Goal: Information Seeking & Learning: Learn about a topic

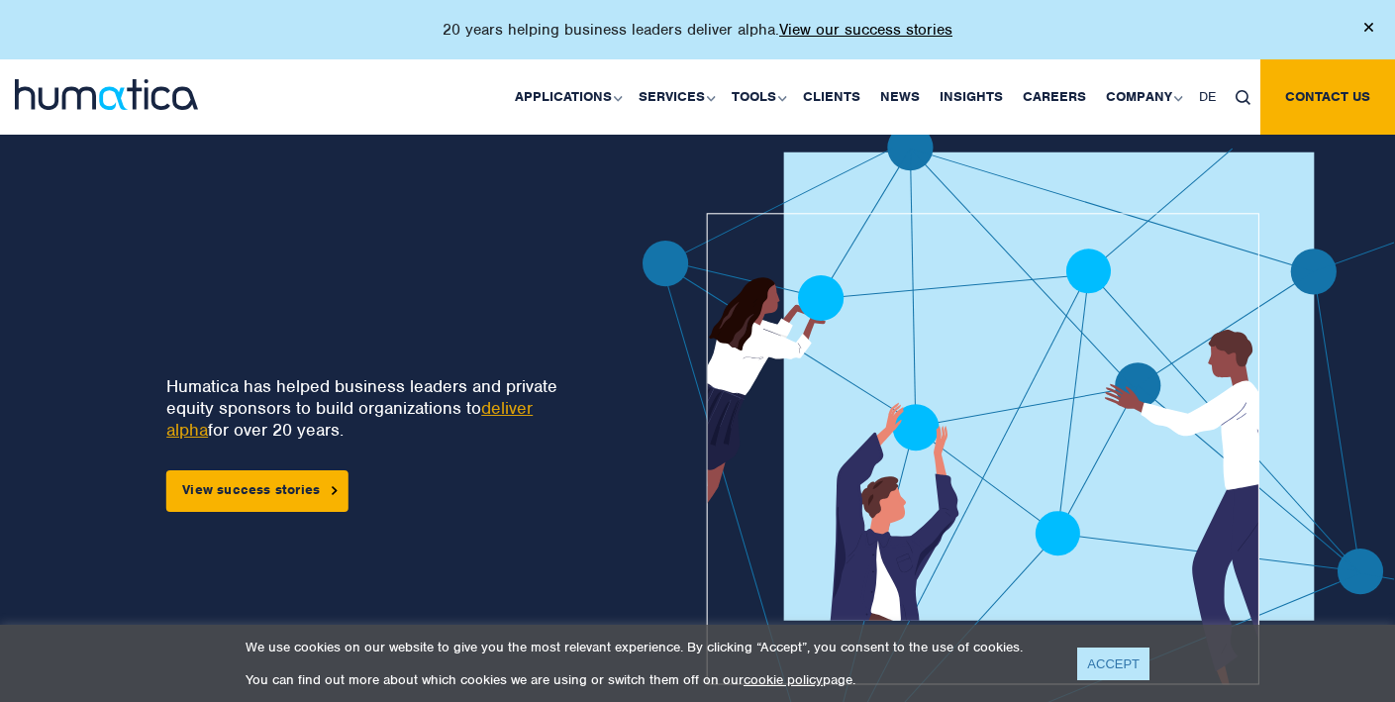
click at [1109, 667] on link "ACCEPT" at bounding box center [1113, 664] width 72 height 33
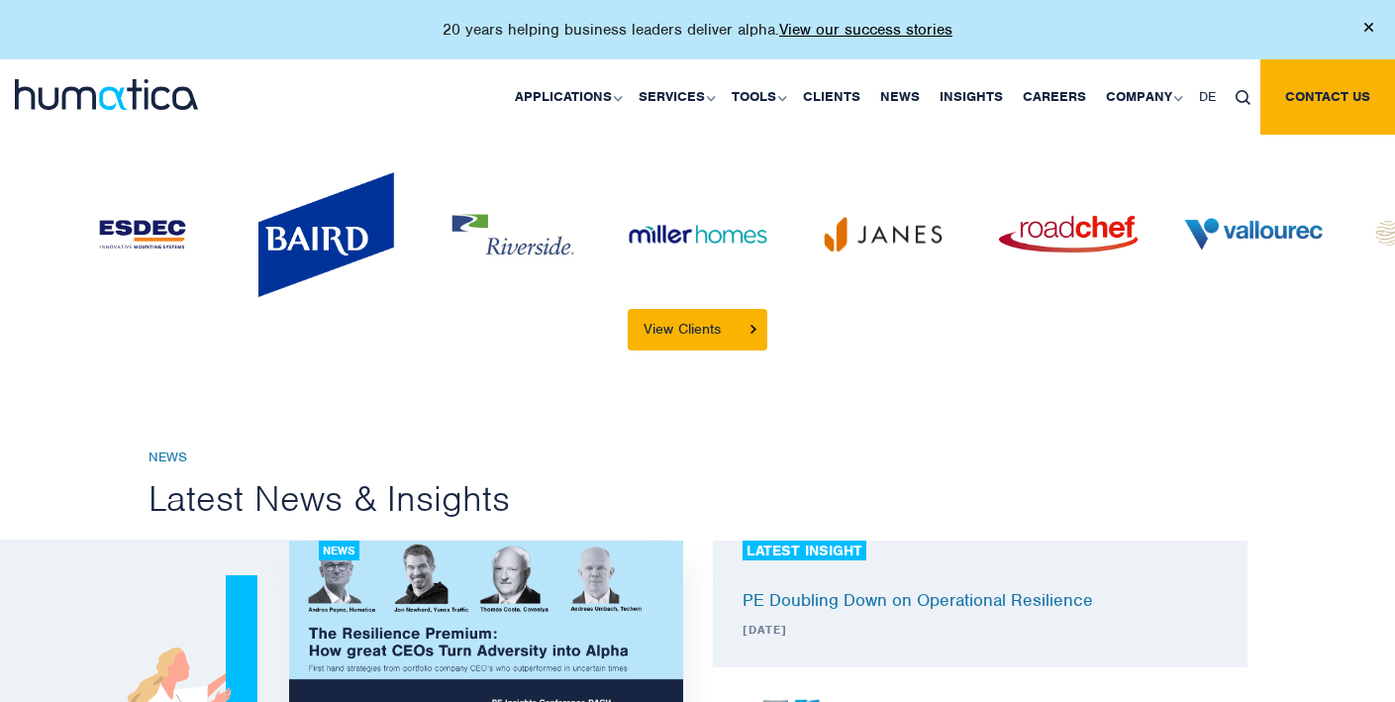
scroll to position [4043, 0]
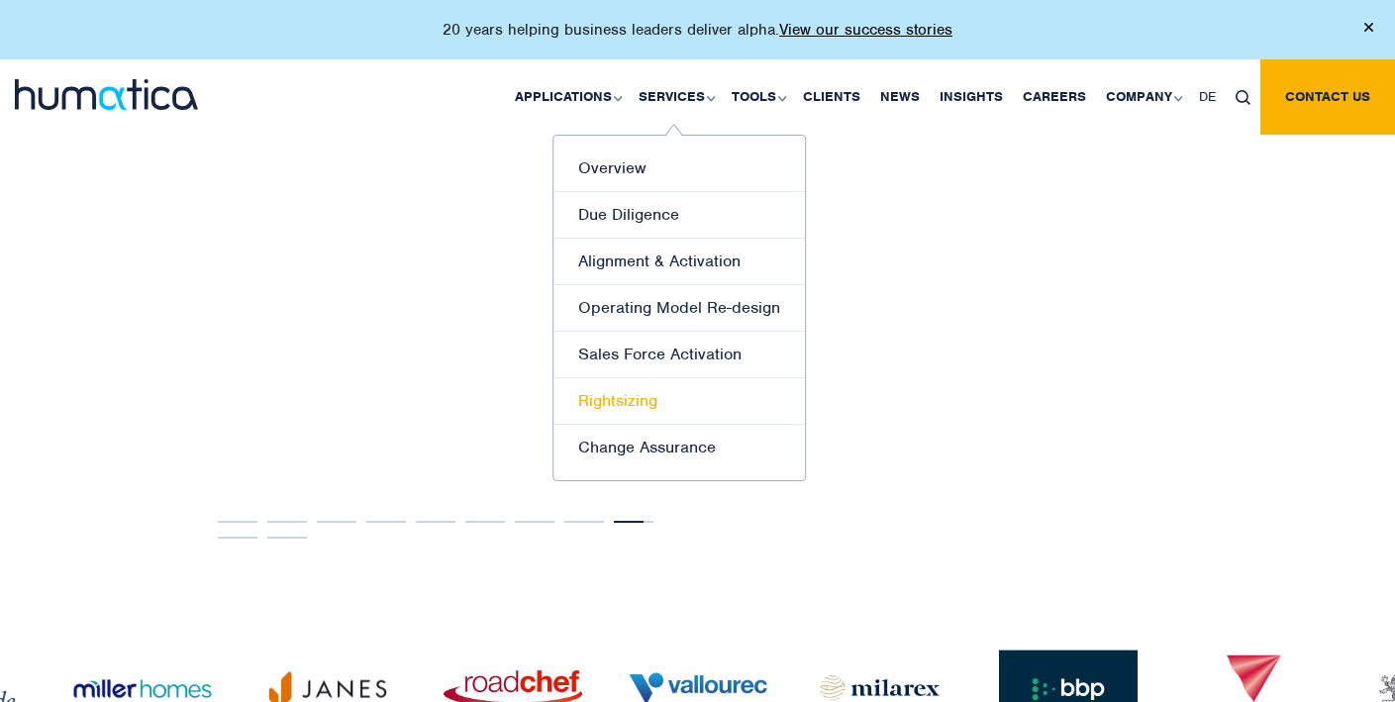
click at [655, 406] on link "Rightsizing" at bounding box center [679, 401] width 252 height 47
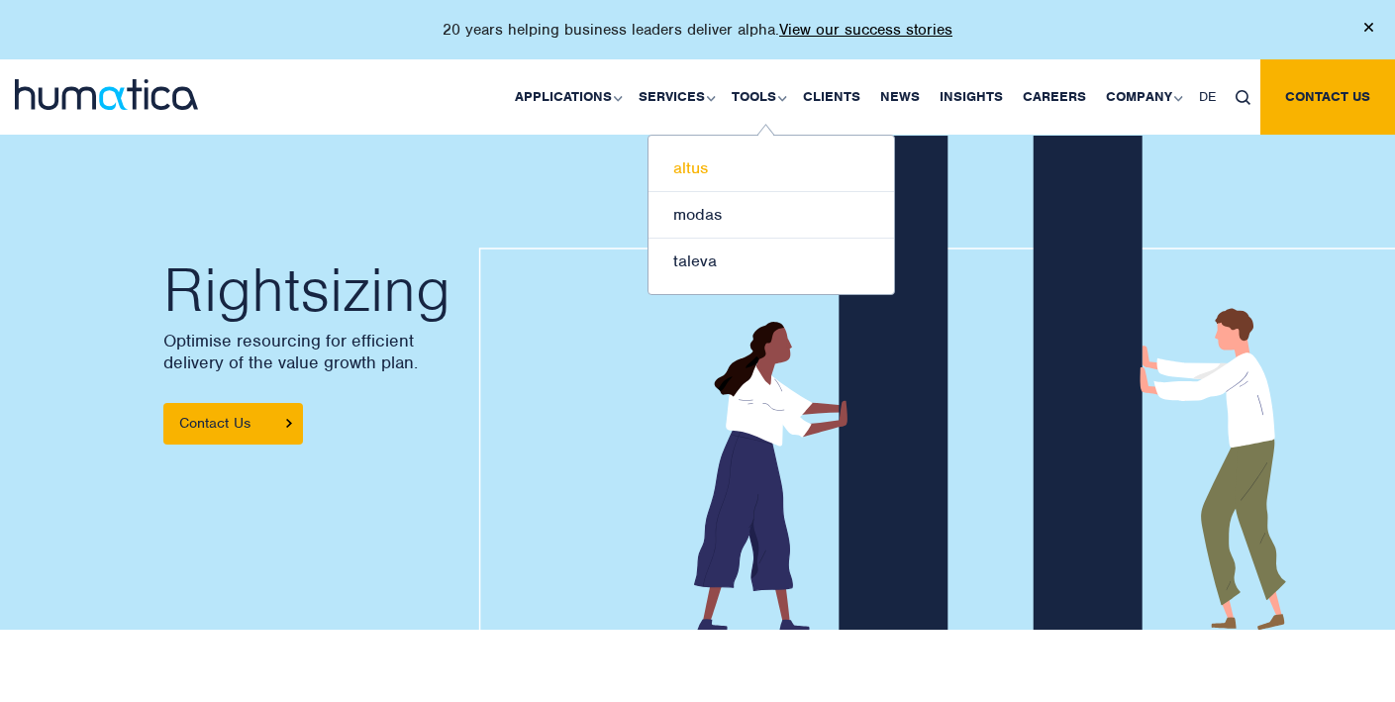
click at [691, 161] on link "altus" at bounding box center [772, 169] width 246 height 47
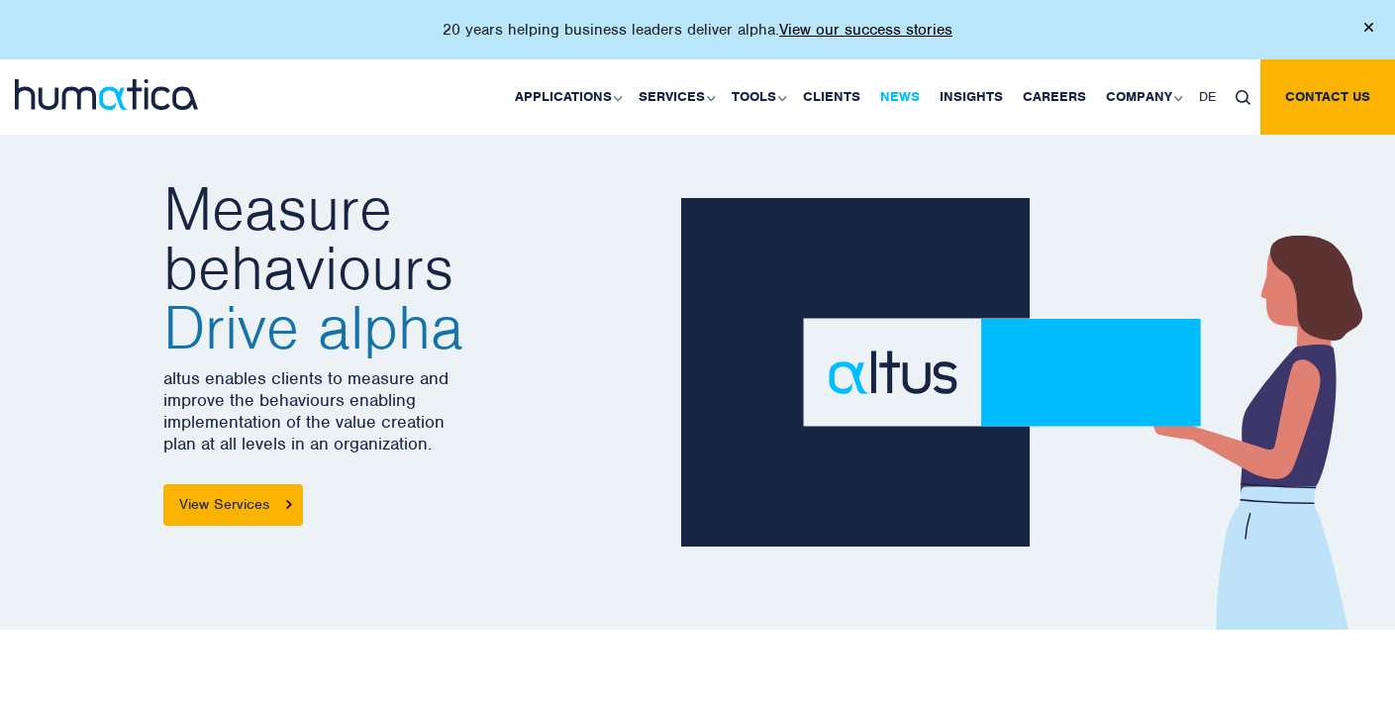
click at [903, 88] on link "News" at bounding box center [899, 96] width 59 height 75
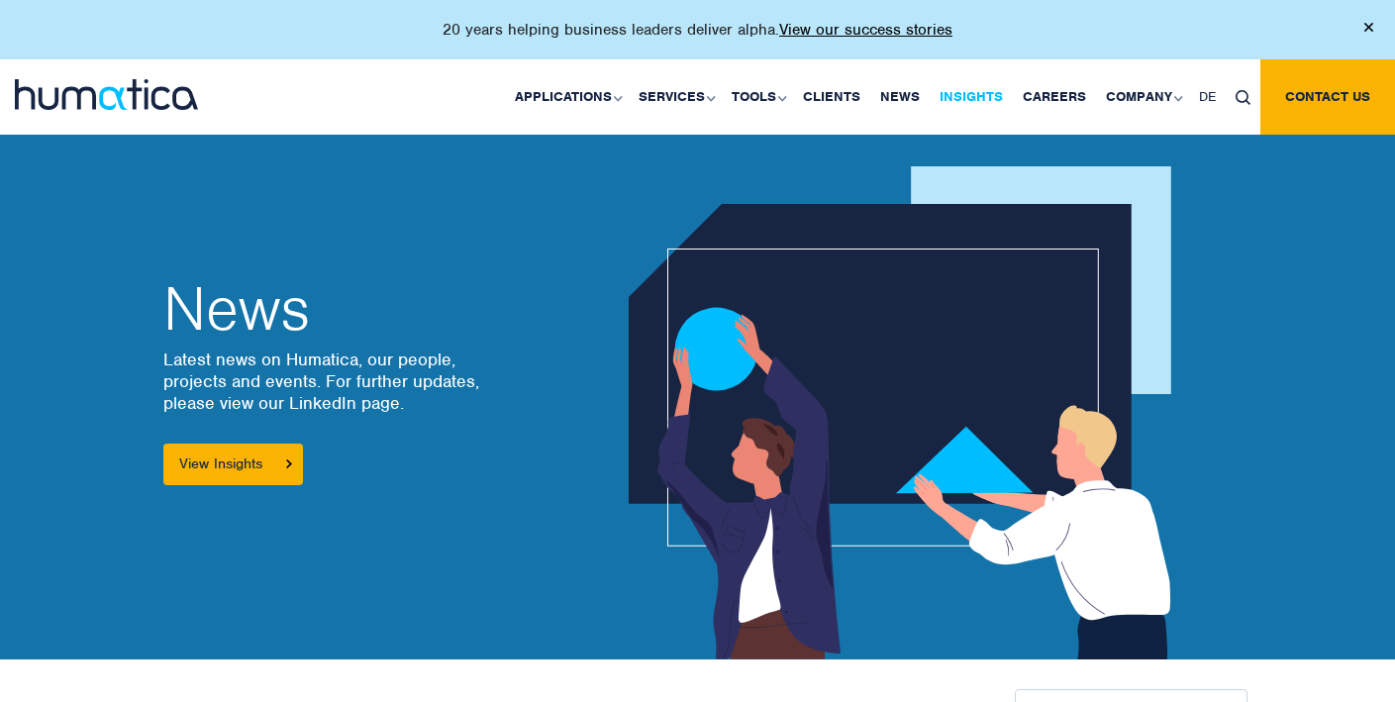
click at [977, 97] on link "Insights" at bounding box center [971, 96] width 83 height 75
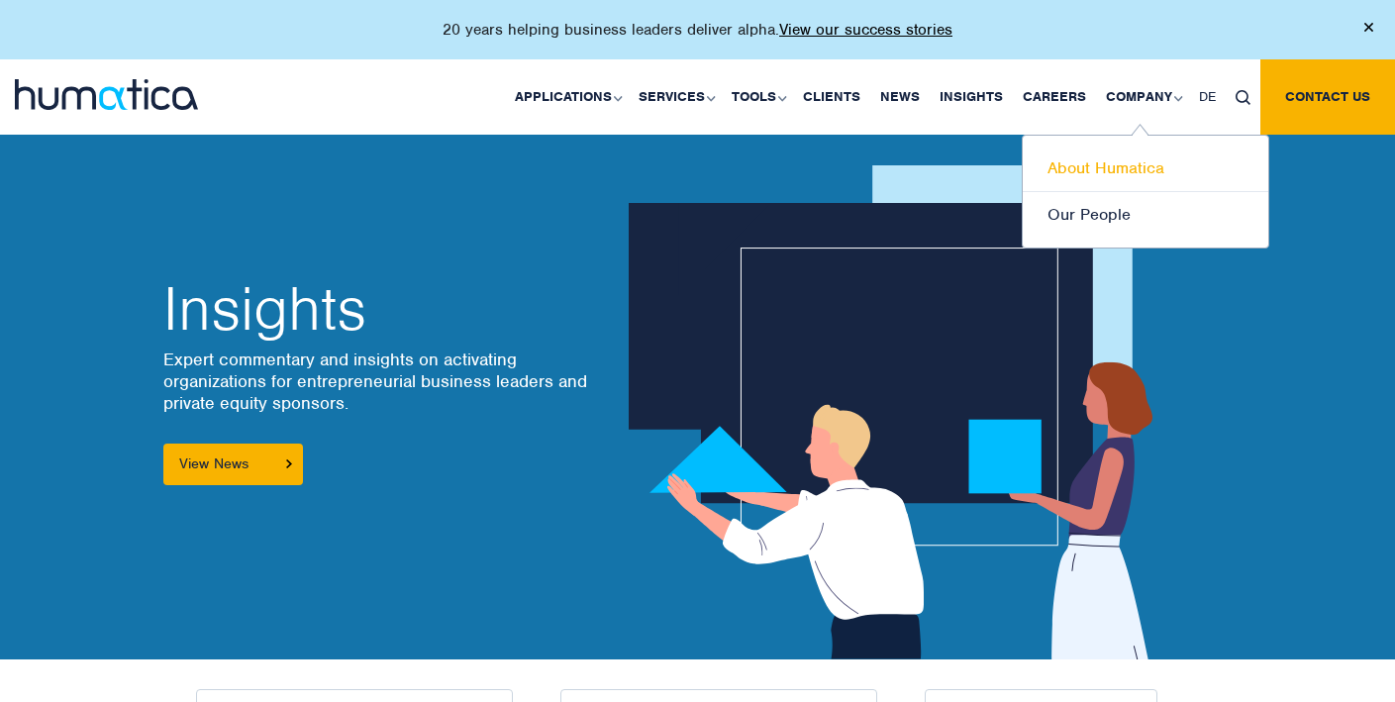
click at [1142, 165] on link "About Humatica" at bounding box center [1146, 169] width 246 height 47
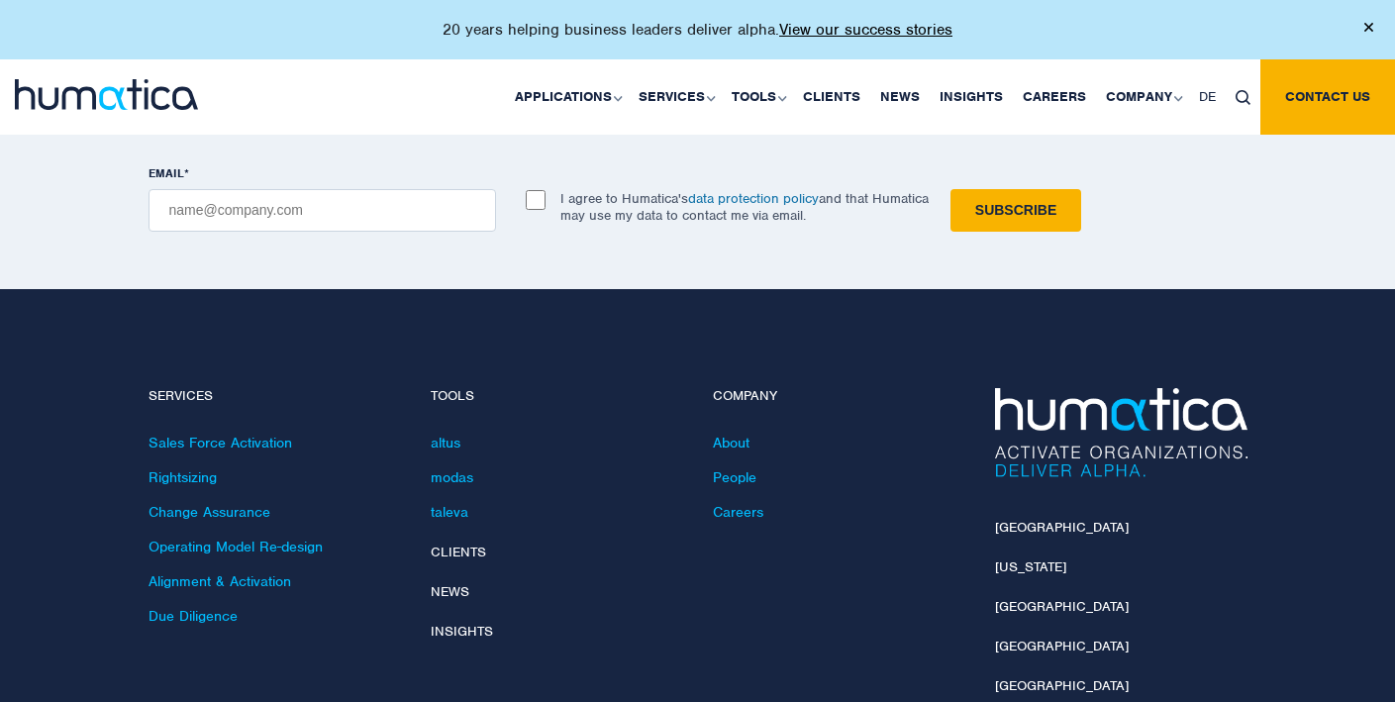
scroll to position [4719, 0]
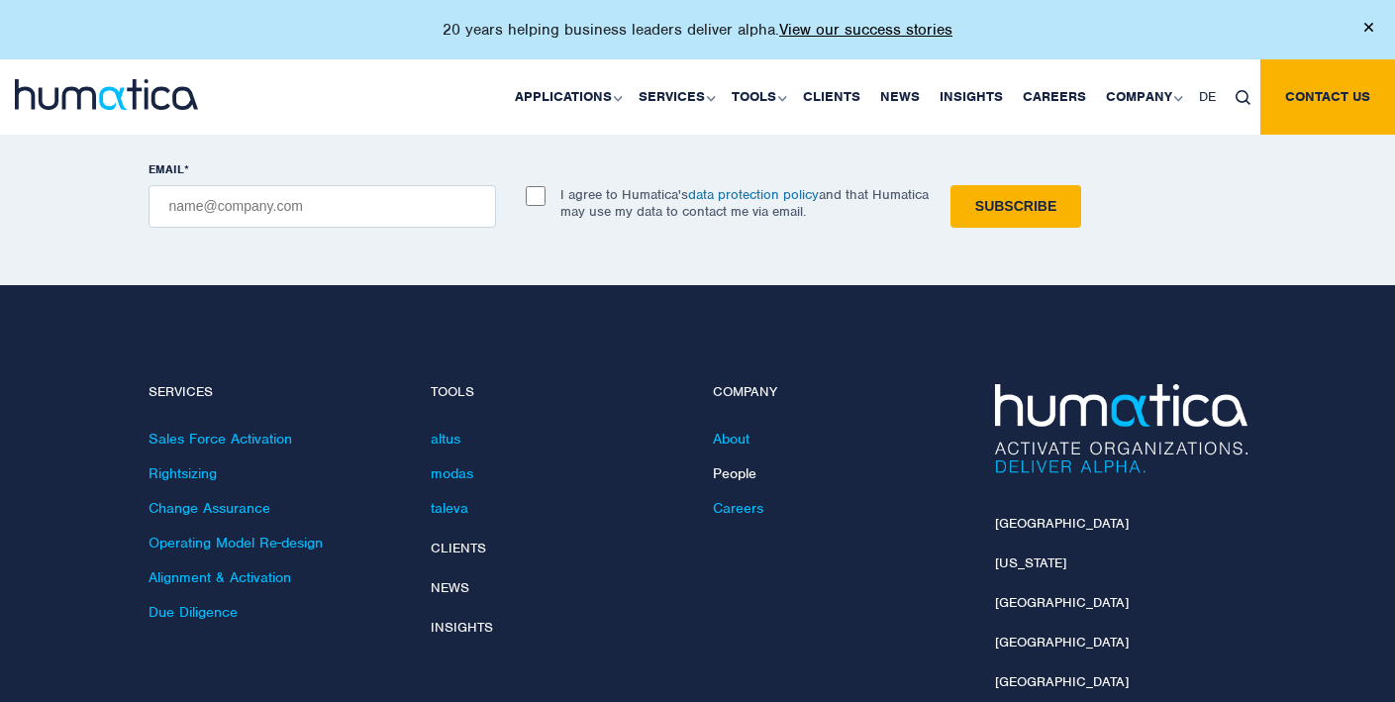
click at [736, 464] on link "People" at bounding box center [735, 473] width 44 height 18
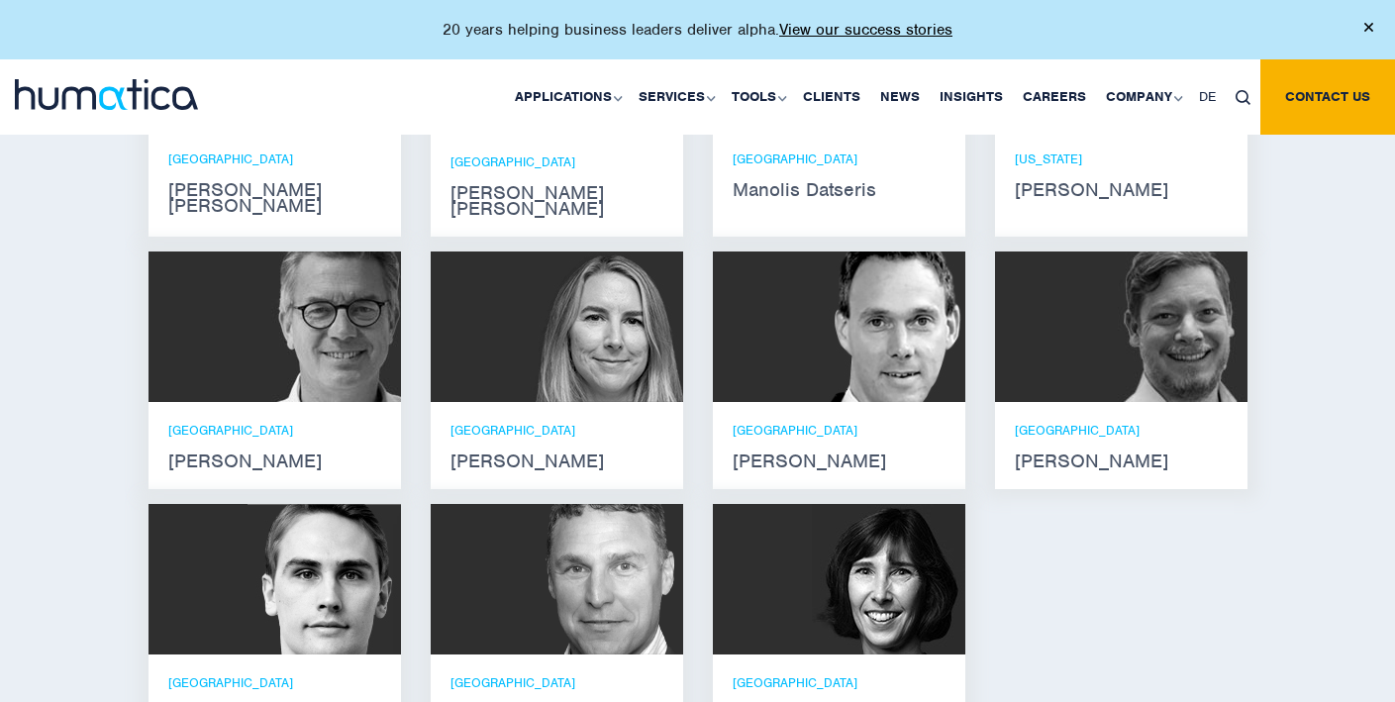
scroll to position [1258, 0]
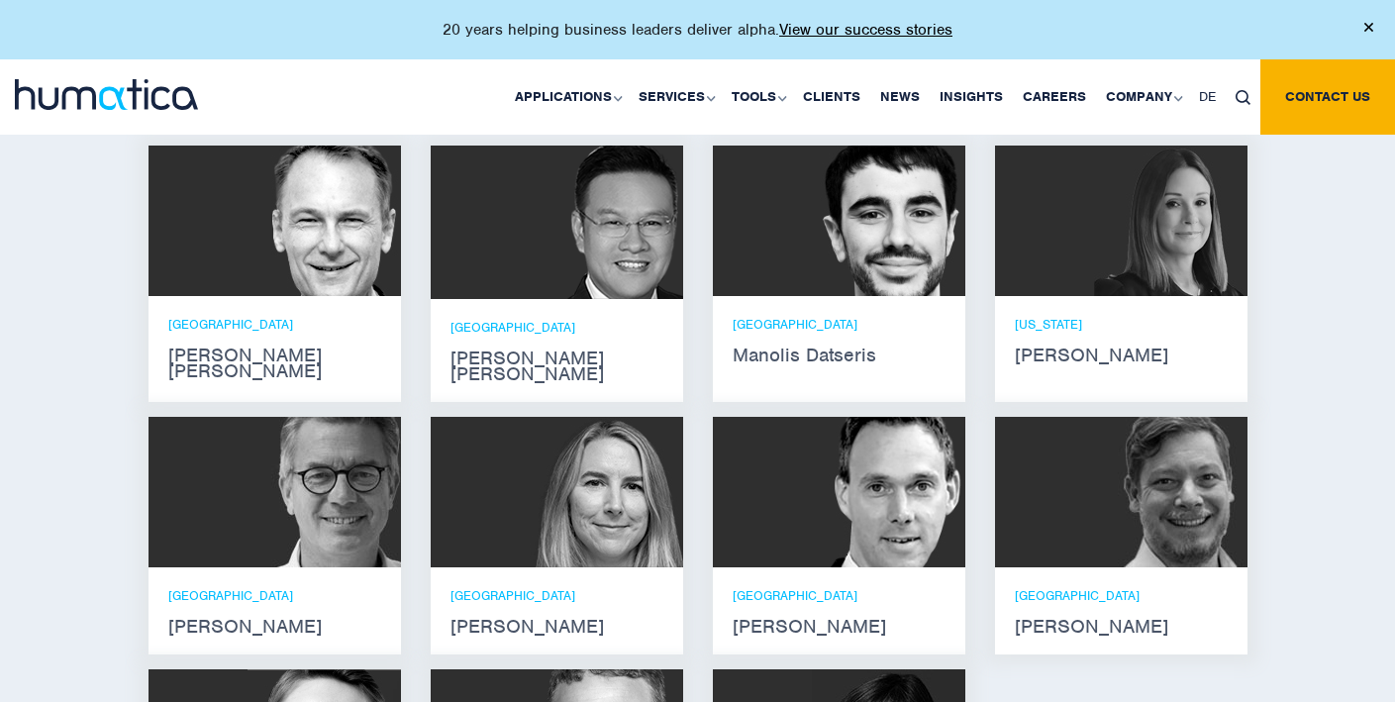
click at [277, 467] on img at bounding box center [324, 492] width 153 height 151
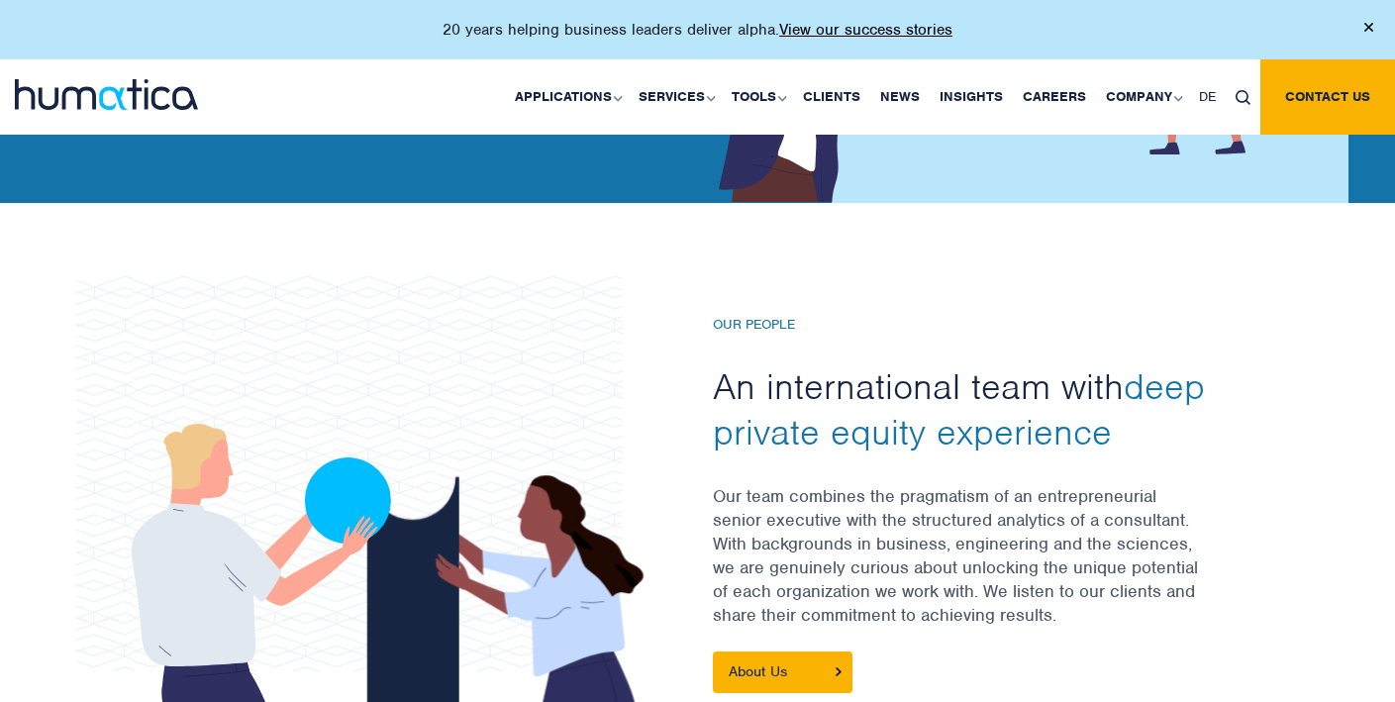
scroll to position [0, 0]
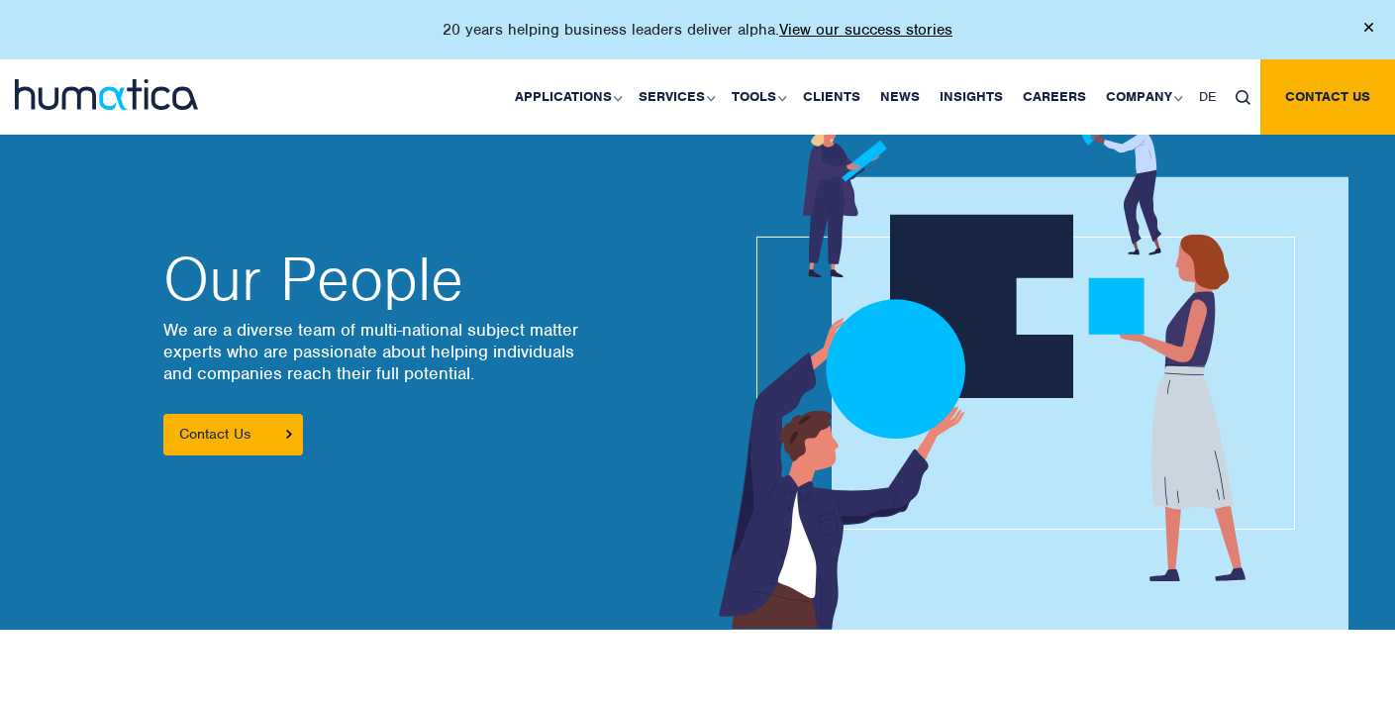
click at [1363, 25] on div "20 years helping business leaders deliver alpha. View our success stories" at bounding box center [697, 29] width 1395 height 59
click at [1367, 23] on img at bounding box center [1368, 27] width 9 height 9
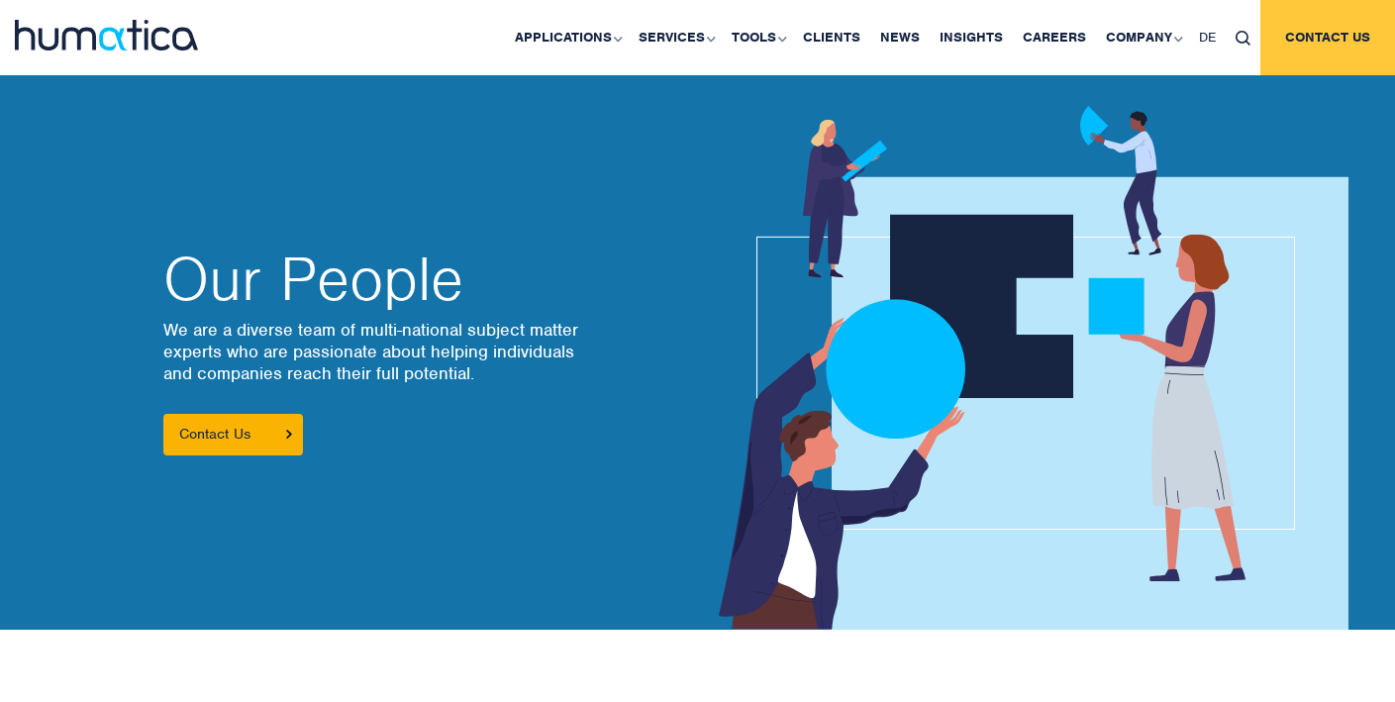
click at [1318, 44] on link "Contact us" at bounding box center [1327, 37] width 135 height 75
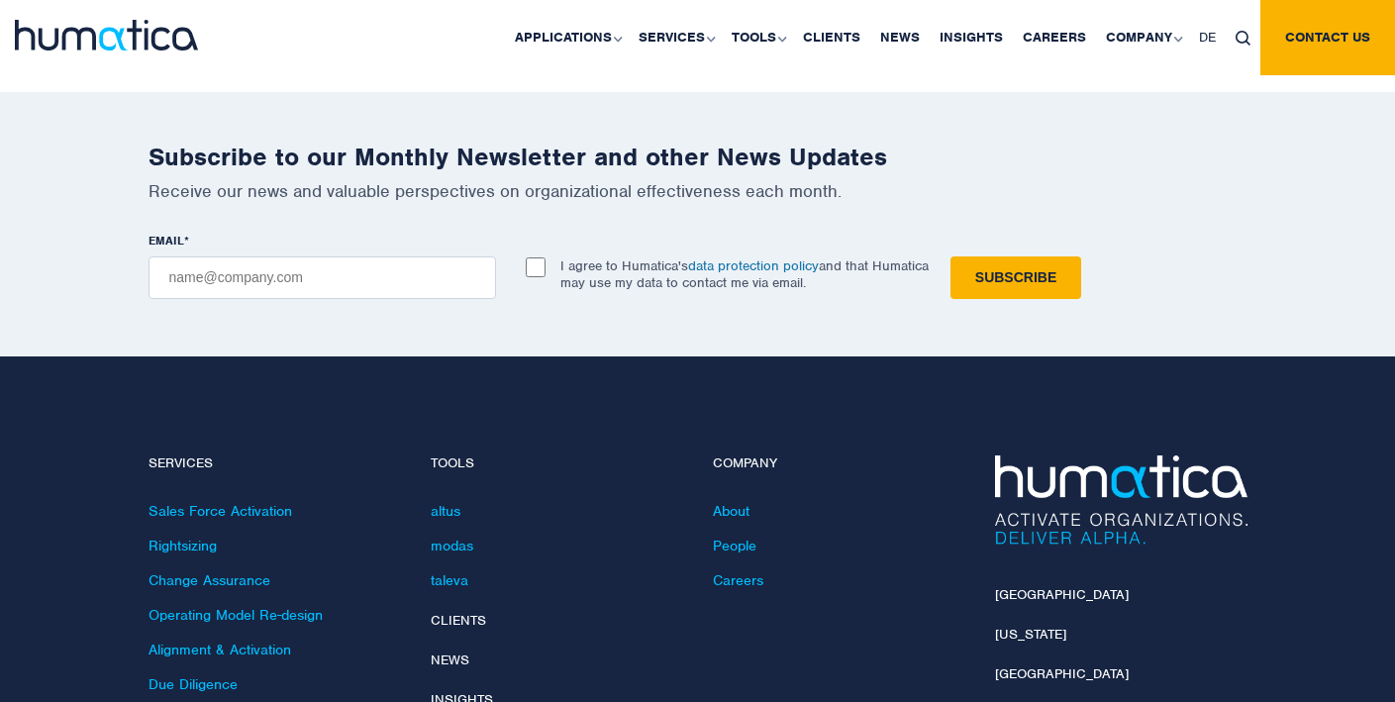
scroll to position [2520, 0]
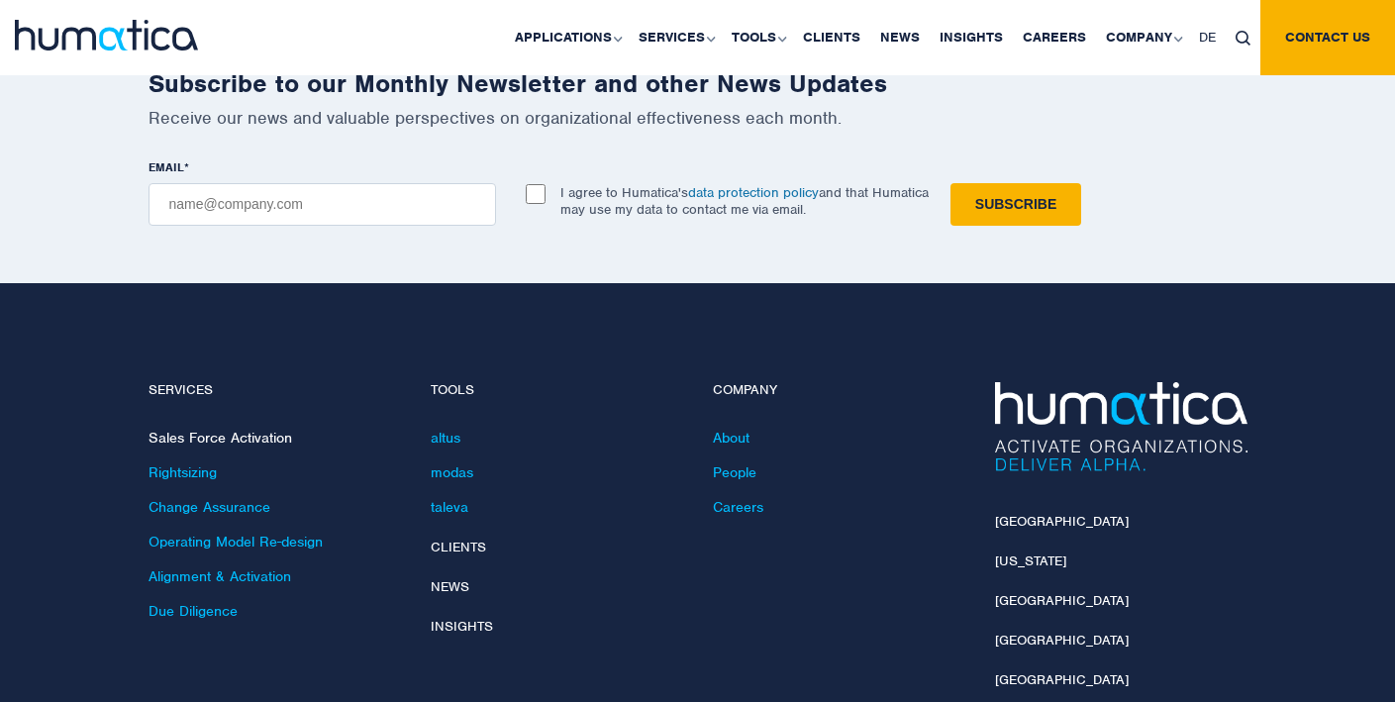
click at [283, 433] on link "Sales Force Activation" at bounding box center [221, 438] width 144 height 18
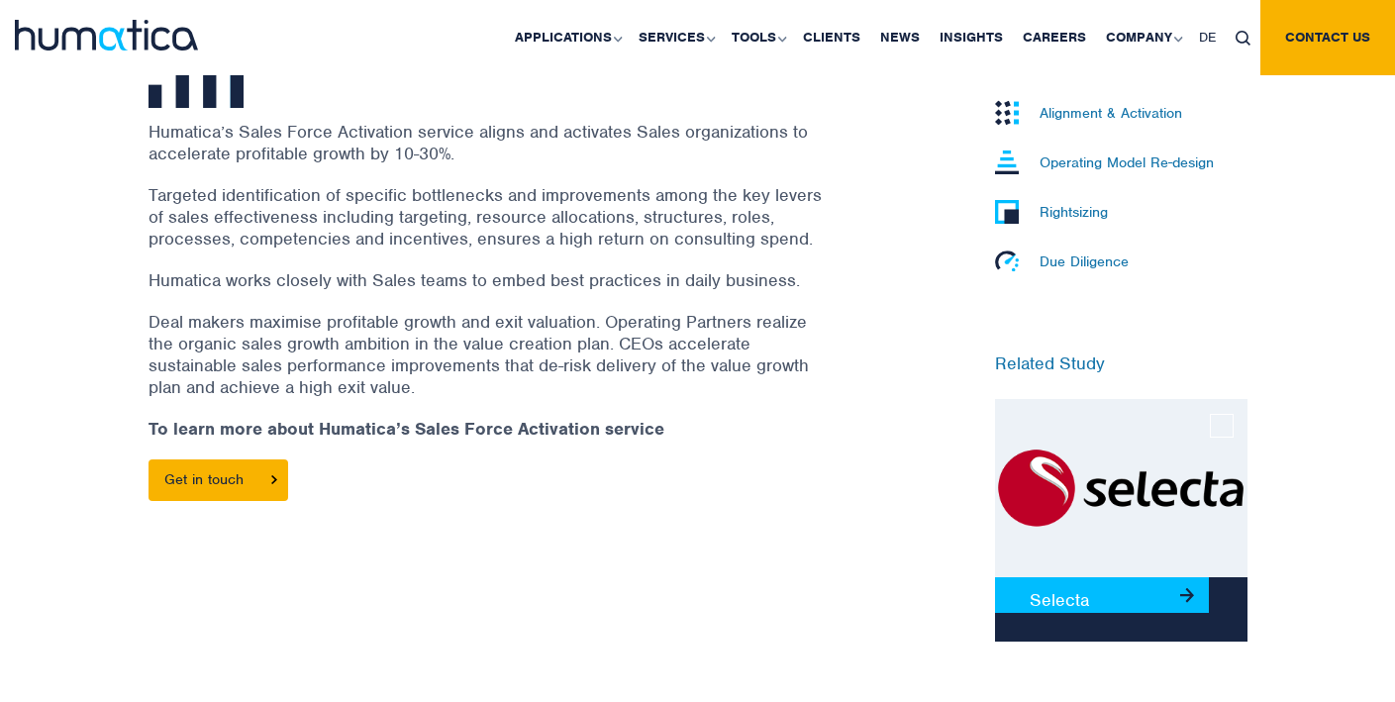
scroll to position [565, 0]
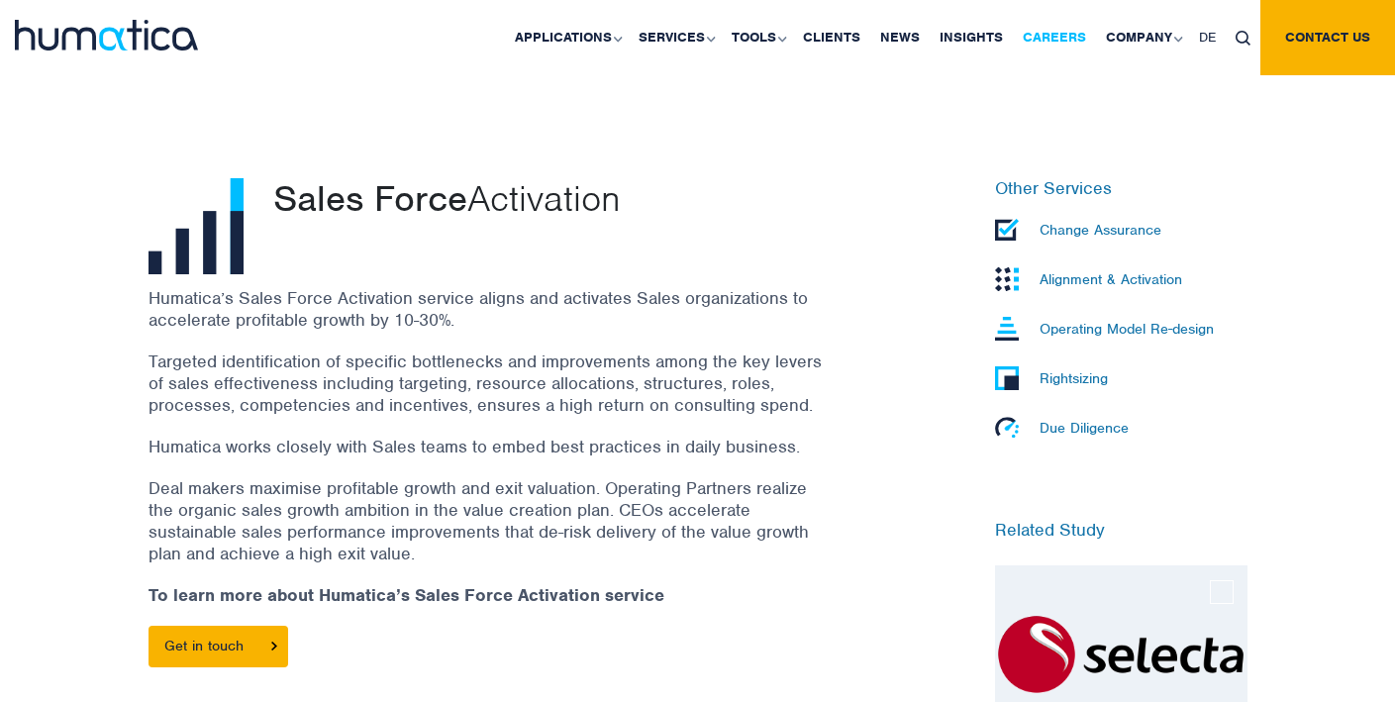
click at [1058, 32] on link "Careers" at bounding box center [1054, 37] width 83 height 75
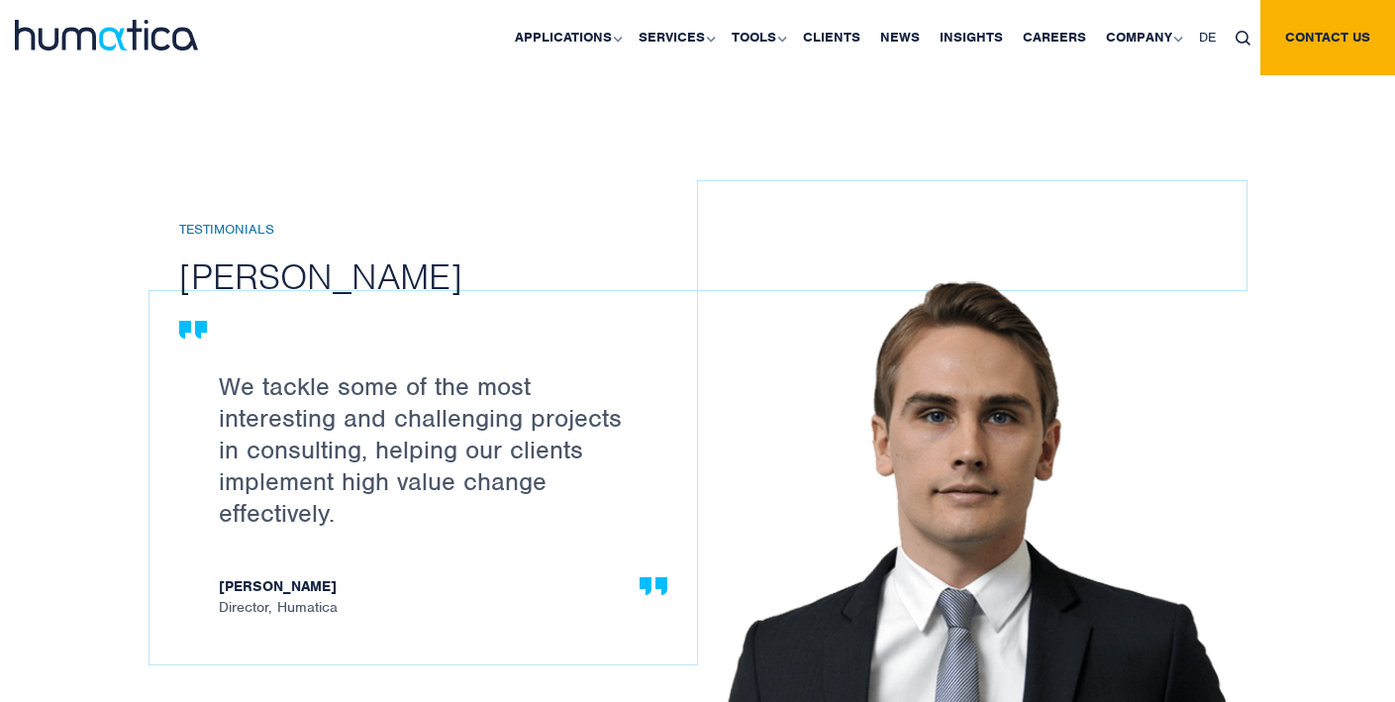
scroll to position [2128, 0]
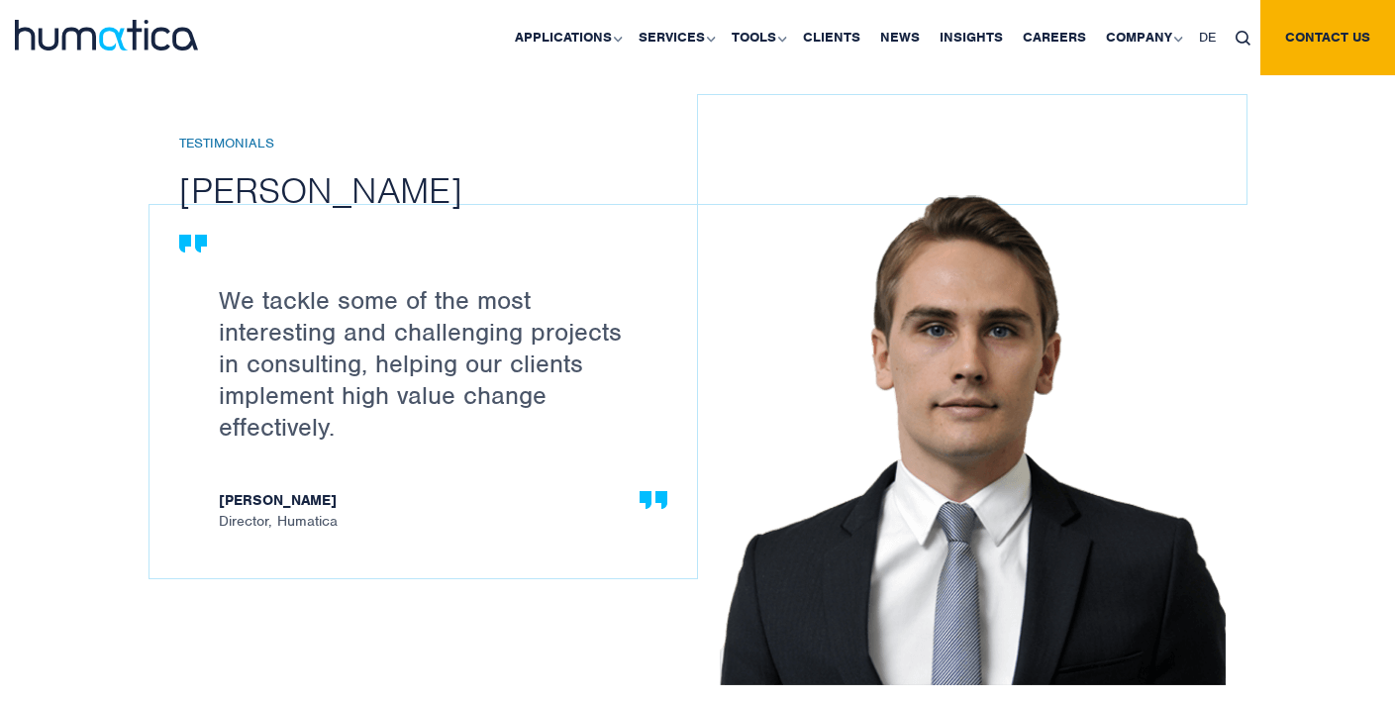
drag, startPoint x: 281, startPoint y: 310, endPoint x: 356, endPoint y: 424, distance: 136.5
click at [356, 424] on p "We tackle some of the most interesting and challenging projects in consulting, …" at bounding box center [433, 363] width 429 height 158
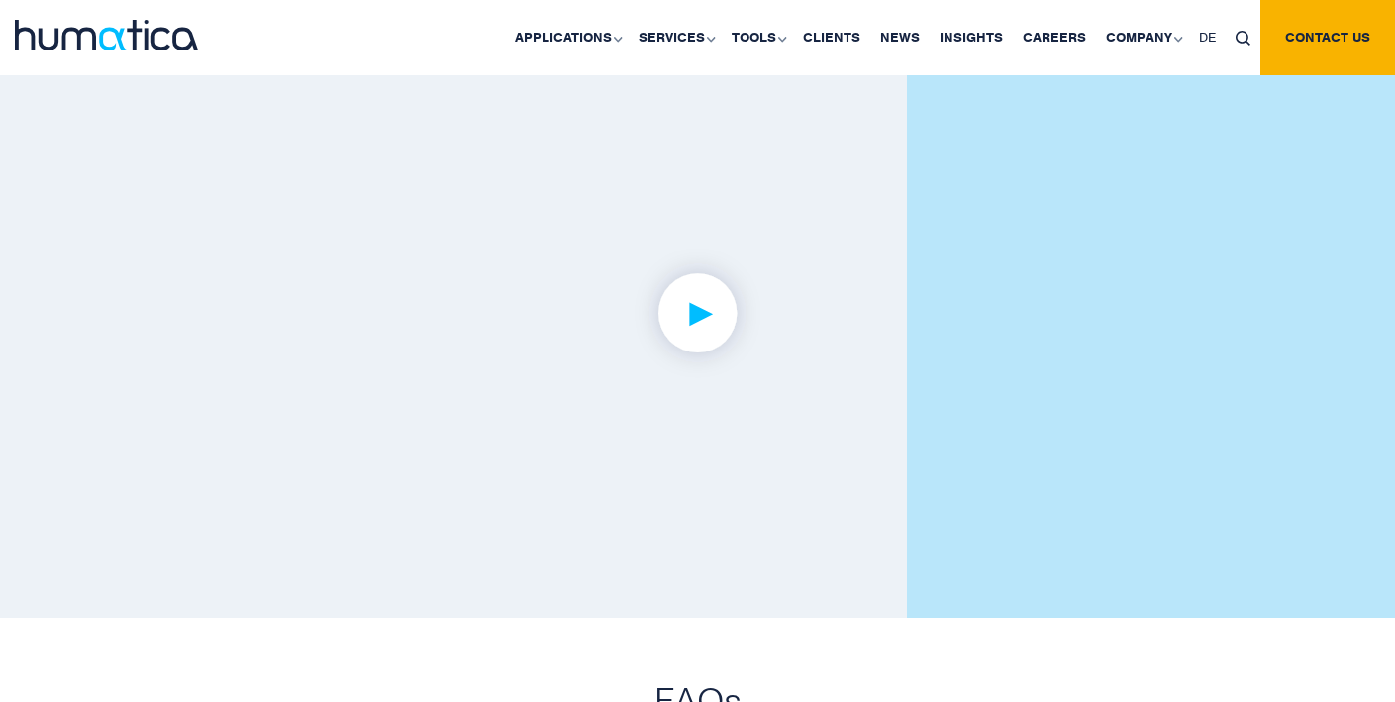
scroll to position [4824, 0]
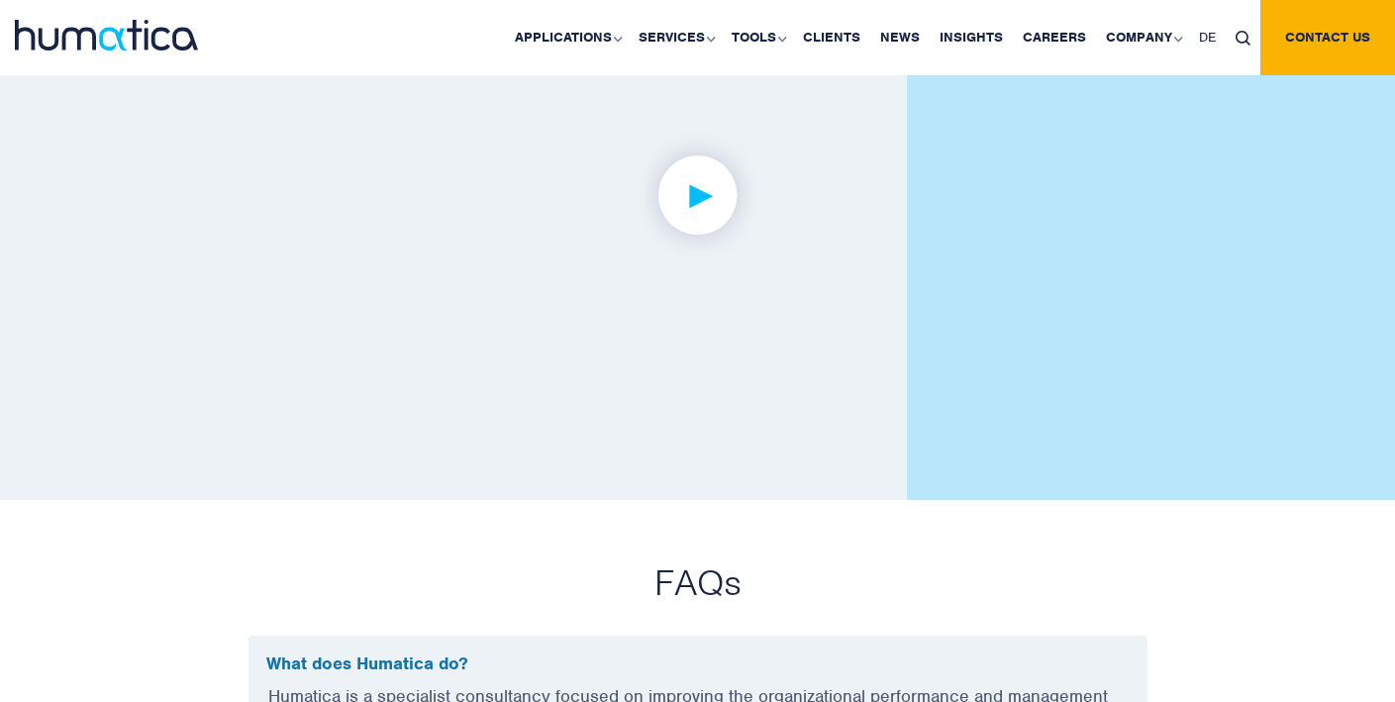
click at [675, 188] on img at bounding box center [697, 195] width 153 height 153
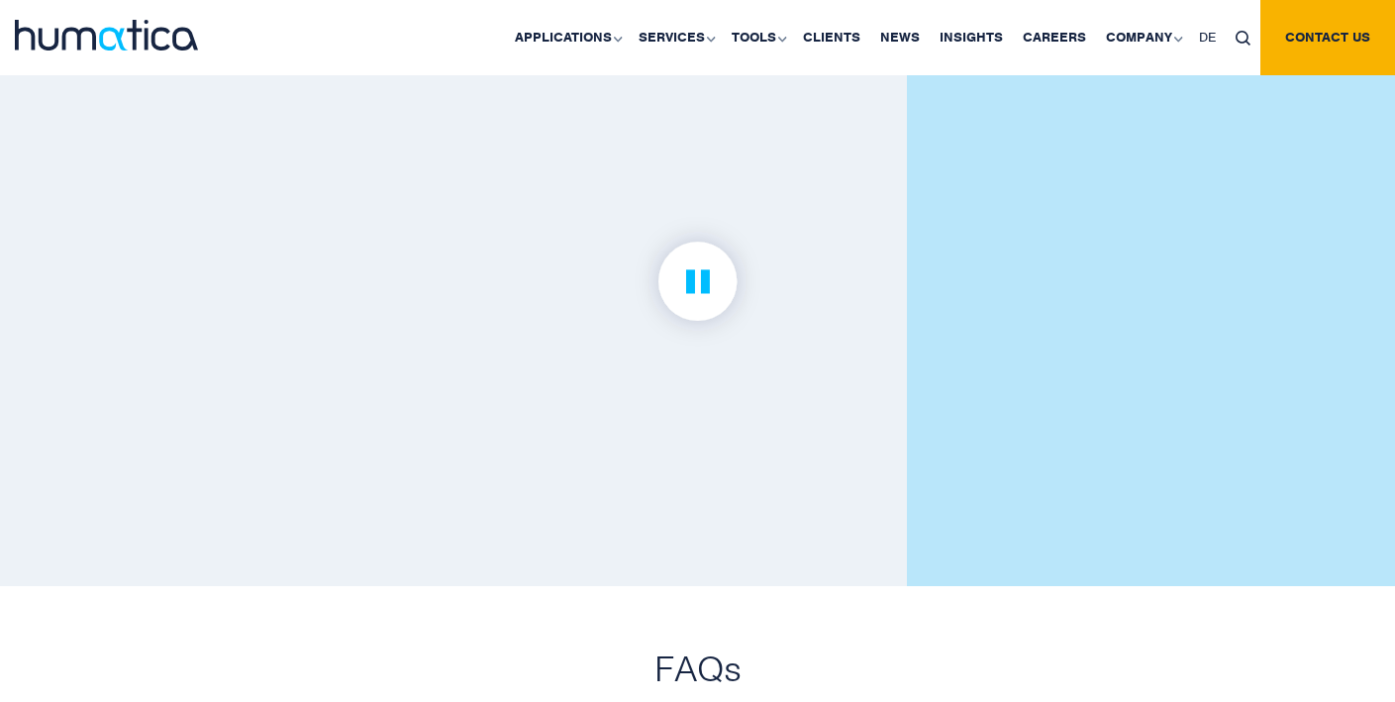
scroll to position [4580, 0]
